Goal: Find specific page/section: Find specific page/section

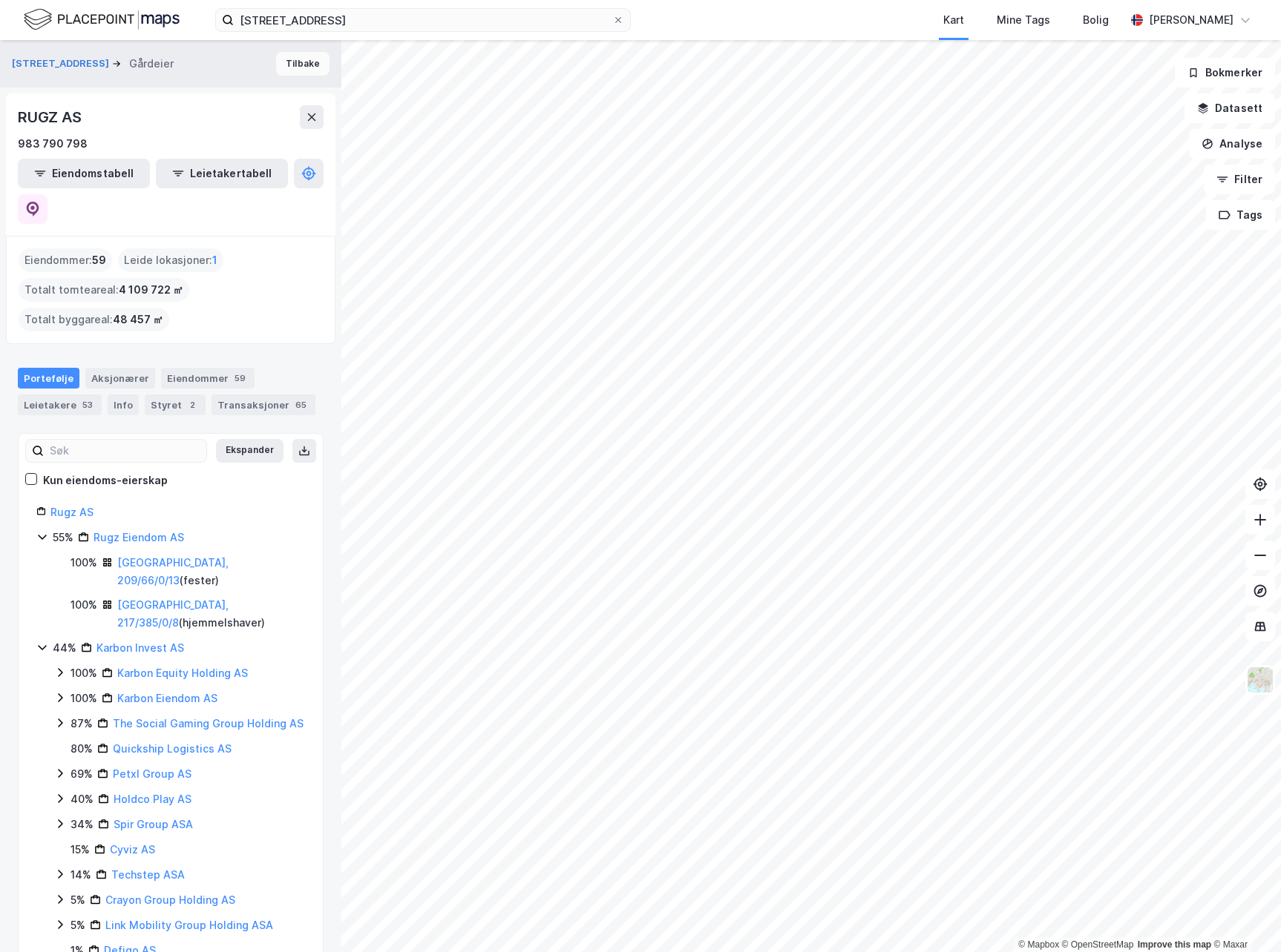
click at [300, 65] on button "Tilbake" at bounding box center [302, 64] width 53 height 24
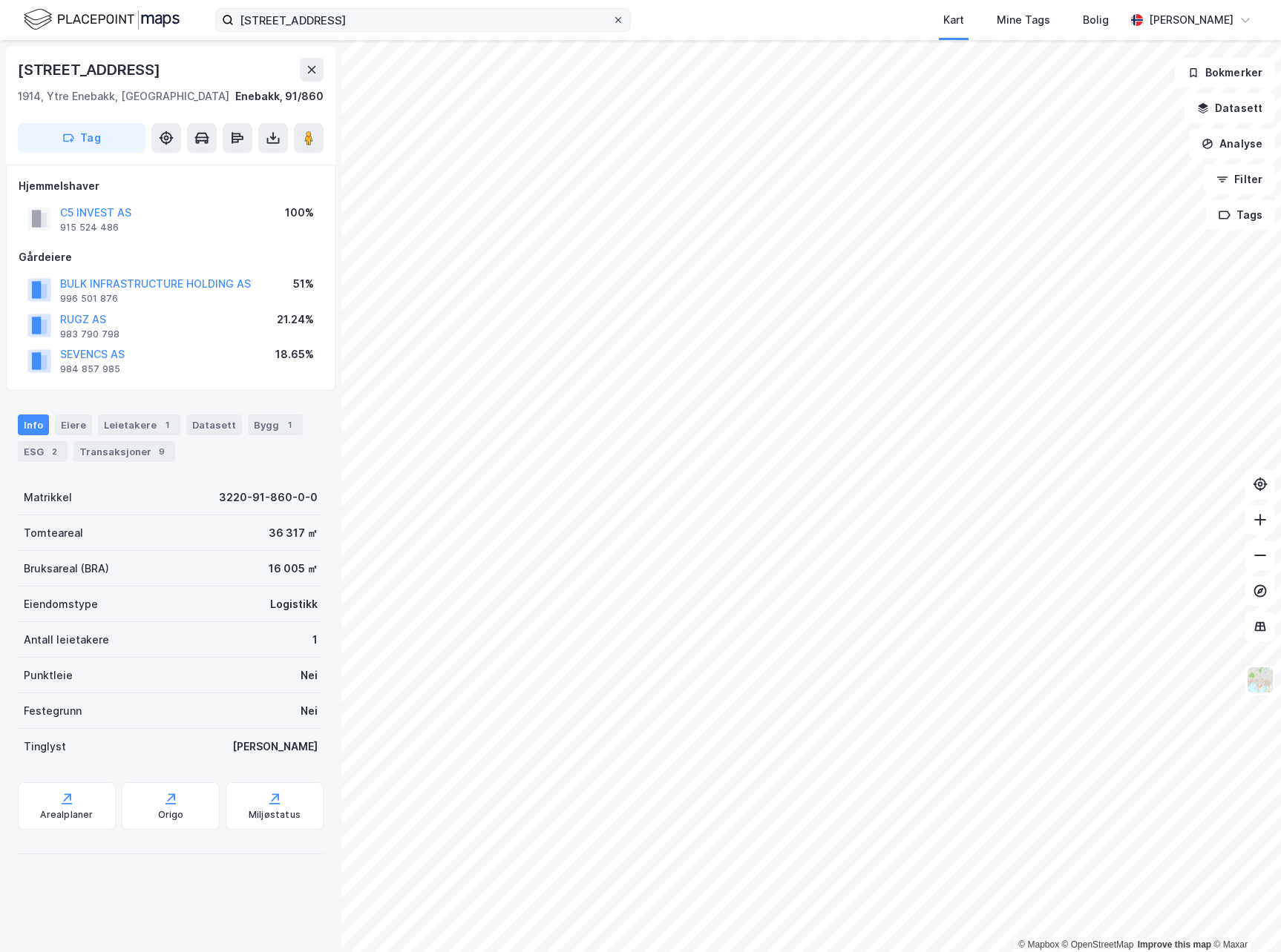
click at [619, 19] on icon at bounding box center [618, 20] width 6 height 6
click at [612, 19] on input "[STREET_ADDRESS]" at bounding box center [423, 19] width 378 height 22
